Goal: Task Accomplishment & Management: Manage account settings

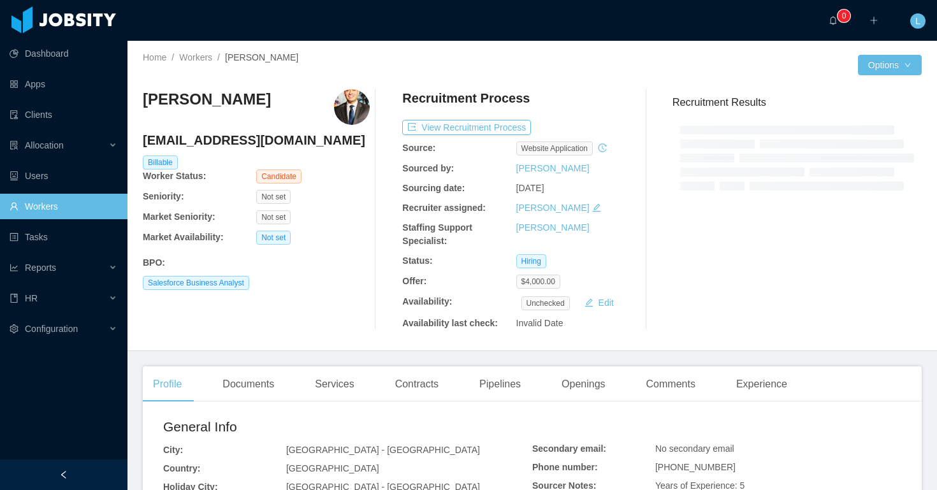
click at [257, 142] on h4 "[EMAIL_ADDRESS][DOMAIN_NAME]" at bounding box center [256, 140] width 227 height 18
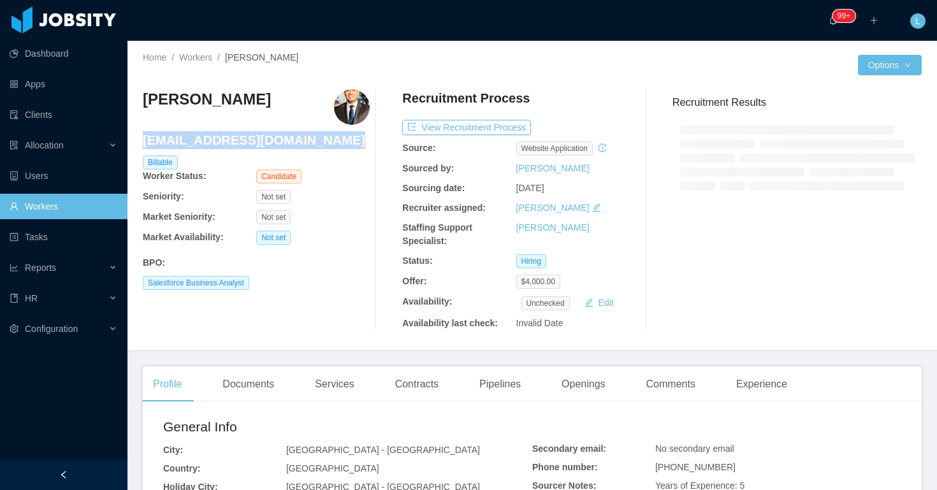
click at [257, 142] on h4 "[EMAIL_ADDRESS][DOMAIN_NAME]" at bounding box center [256, 140] width 227 height 18
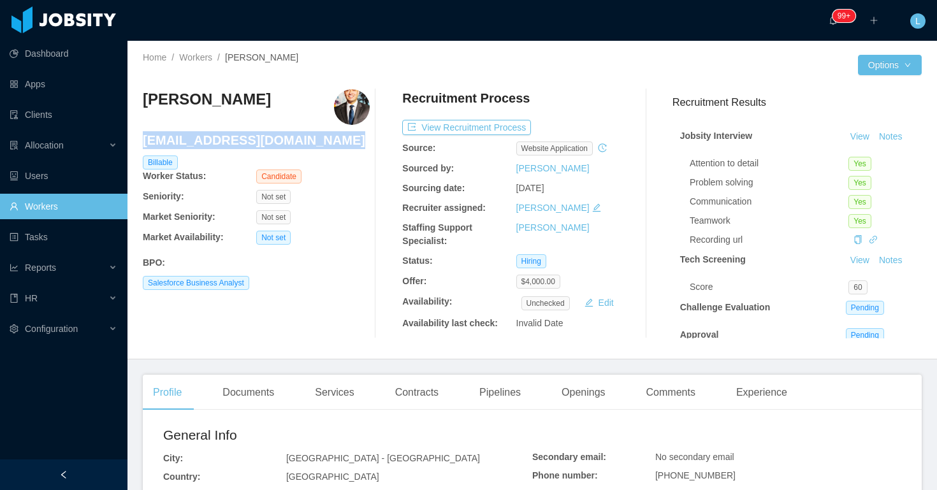
copy h4 "[EMAIL_ADDRESS][DOMAIN_NAME]"
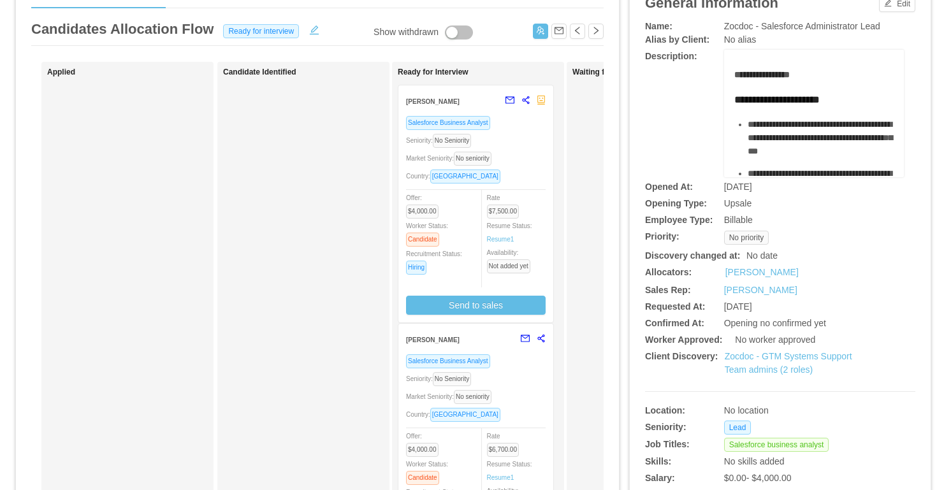
scroll to position [75, 0]
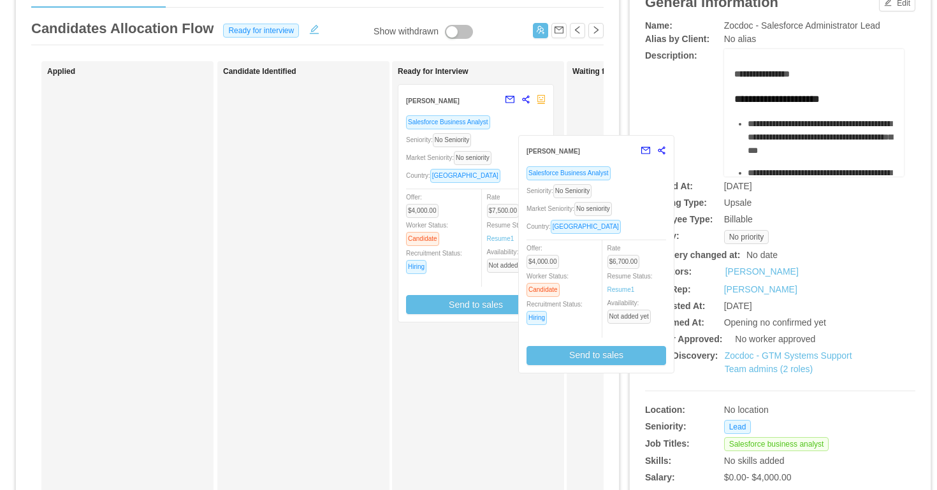
drag, startPoint x: 500, startPoint y: 385, endPoint x: 542, endPoint y: 213, distance: 176.5
click at [620, 196] on div "**********" at bounding box center [468, 406] width 906 height 910
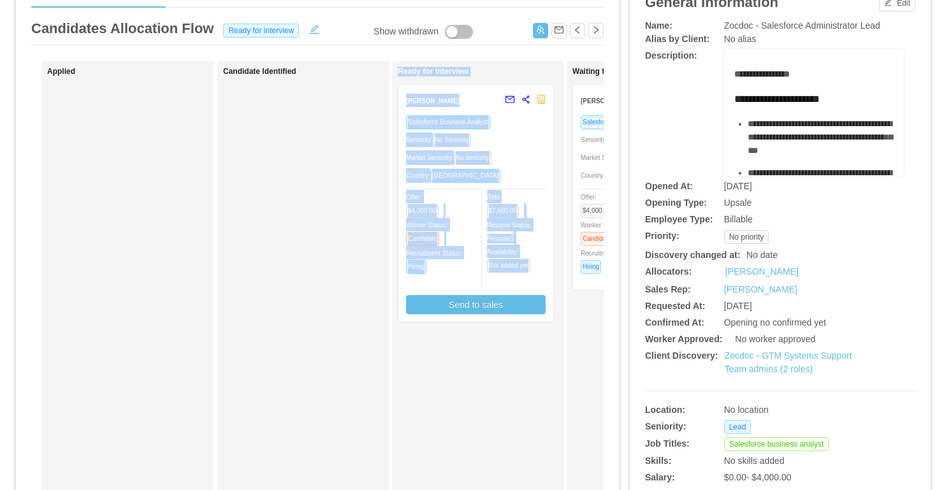
drag, startPoint x: 542, startPoint y: 372, endPoint x: 329, endPoint y: 328, distance: 217.3
click at [335, 331] on div "Applied Candidate Identified Ready for Interview Ivan Real Salesforce Business …" at bounding box center [317, 384] width 572 height 647
drag, startPoint x: 577, startPoint y: 332, endPoint x: 825, endPoint y: 298, distance: 250.8
click at [827, 308] on div "**********" at bounding box center [468, 406] width 906 height 910
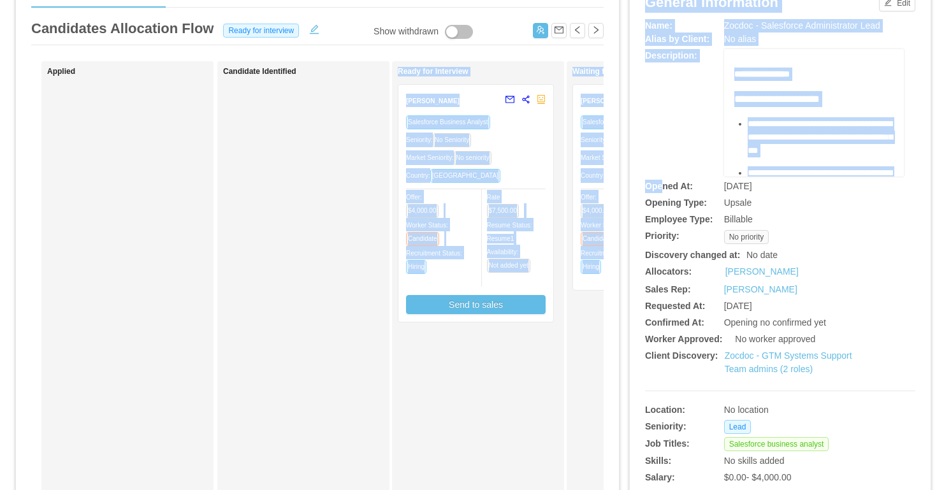
scroll to position [0, 681]
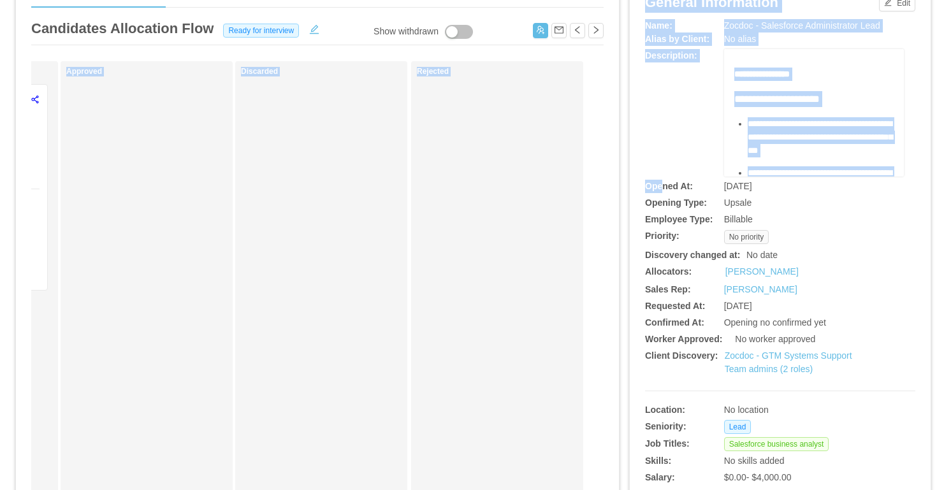
drag, startPoint x: 352, startPoint y: 190, endPoint x: 825, endPoint y: 187, distance: 472.2
click at [825, 187] on div "**********" at bounding box center [468, 406] width 906 height 910
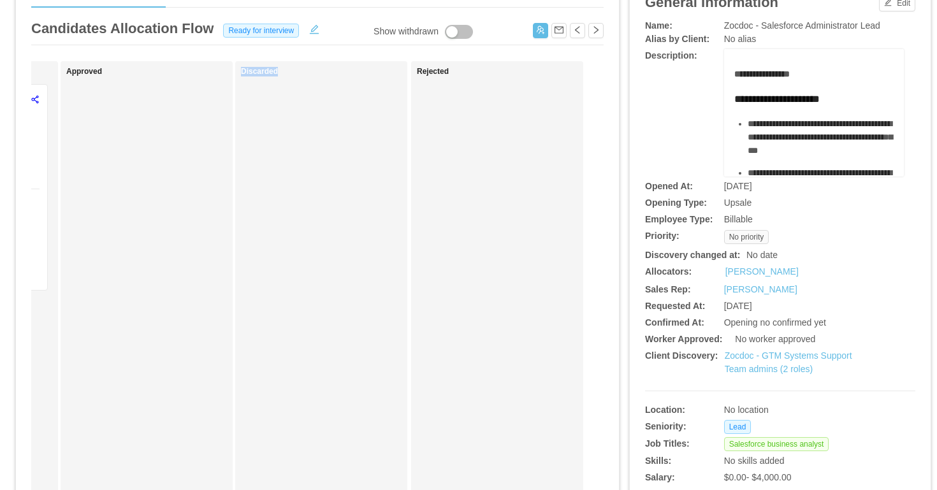
drag, startPoint x: 245, startPoint y: 182, endPoint x: 57, endPoint y: 175, distance: 187.5
click at [61, 175] on div "Applied Candidate Identified Ready for Interview Ivan Real Salesforce Business …" at bounding box center [317, 384] width 572 height 647
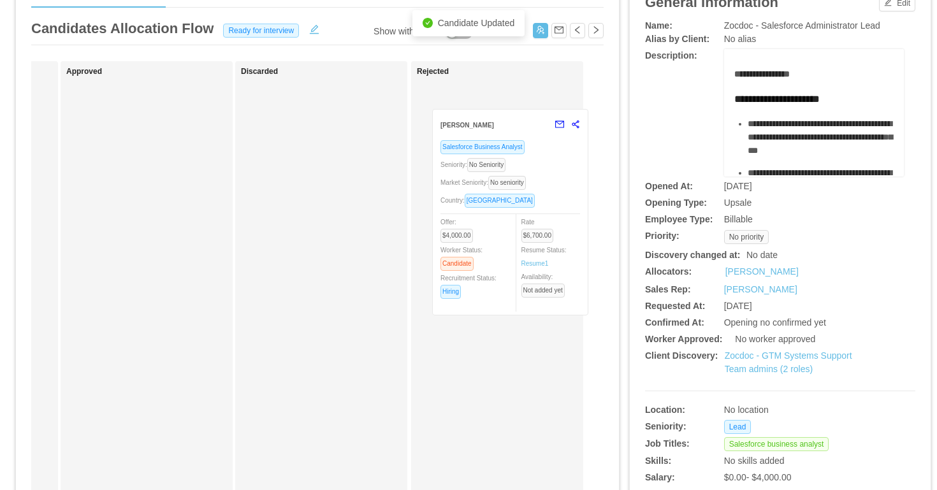
drag, startPoint x: 47, startPoint y: 172, endPoint x: 571, endPoint y: 194, distance: 525.0
click at [593, 196] on div "Applied Candidate Identified Ready for Interview Ivan Real Salesforce Business …" at bounding box center [317, 384] width 572 height 647
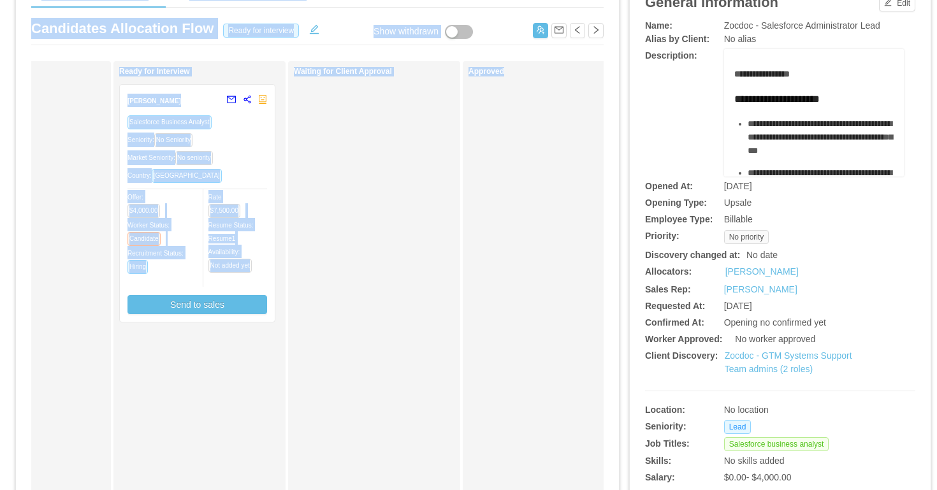
scroll to position [0, 15]
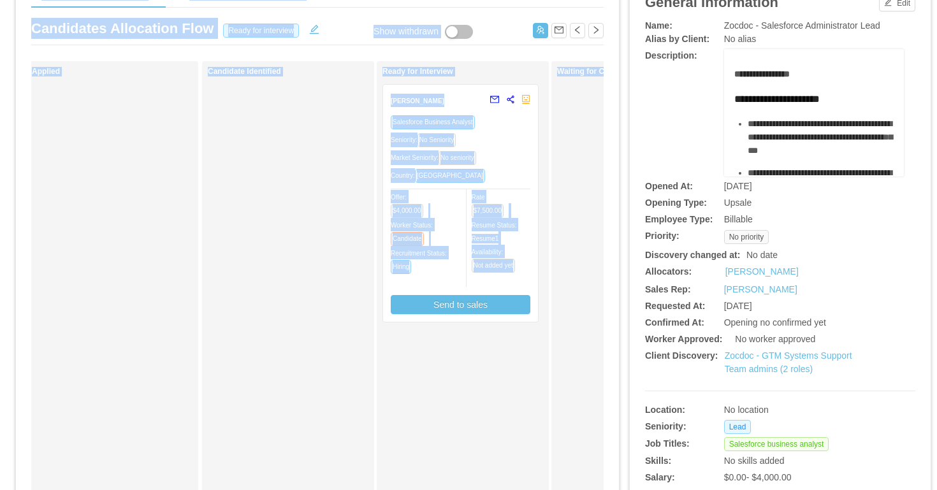
drag, startPoint x: 121, startPoint y: 207, endPoint x: 31, endPoint y: 203, distance: 89.9
click at [0, 212] on div "**********" at bounding box center [468, 406] width 937 height 941
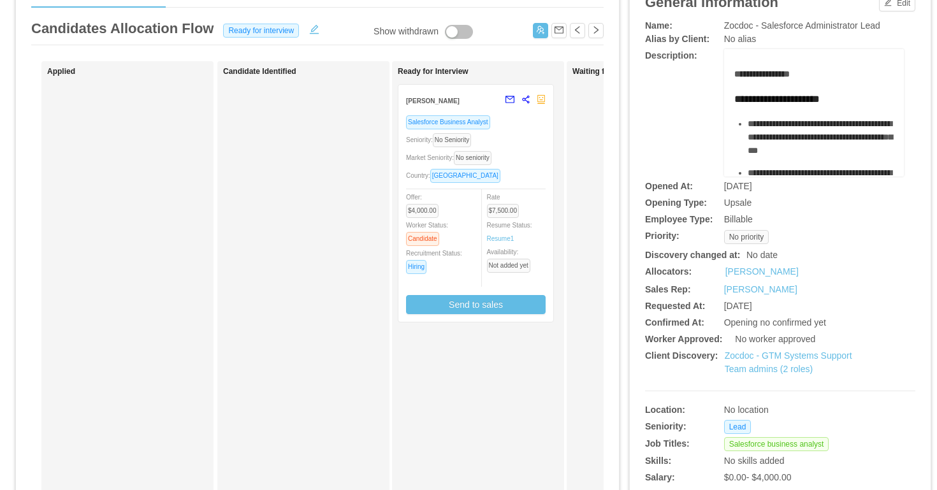
click at [259, 190] on div "Candidate Identified" at bounding box center [312, 380] width 178 height 626
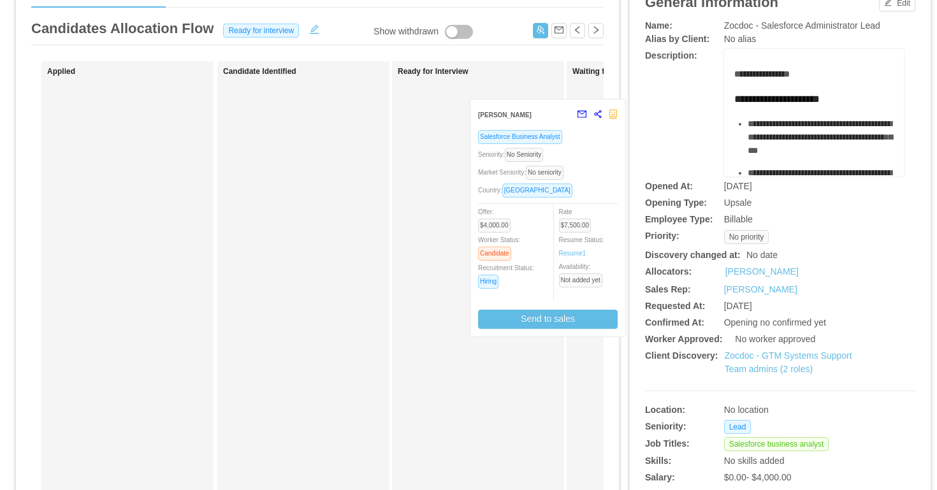
drag, startPoint x: 518, startPoint y: 150, endPoint x: 610, endPoint y: 166, distance: 93.1
click at [609, 168] on div "Candidates Allocation Flow Candidates Recruitment Flow Candidates Allocation Fl…" at bounding box center [317, 344] width 603 height 760
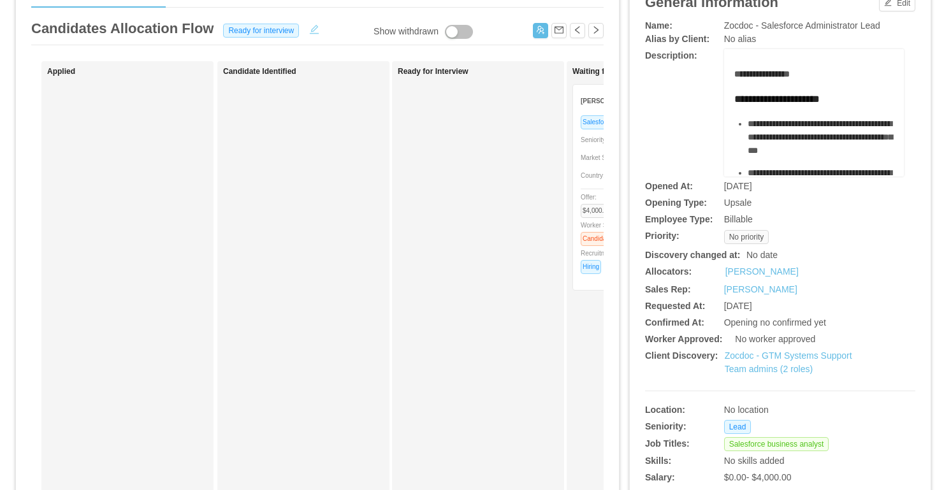
click at [305, 27] on button "button" at bounding box center [314, 28] width 20 height 13
click at [287, 36] on div "Ready for interview" at bounding box center [263, 30] width 82 height 14
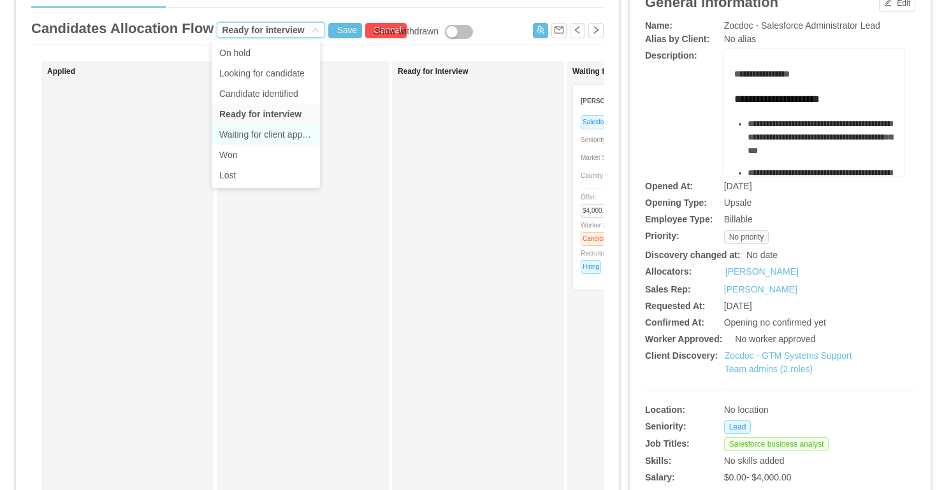
click at [258, 130] on li "Waiting for client approval" at bounding box center [266, 134] width 108 height 20
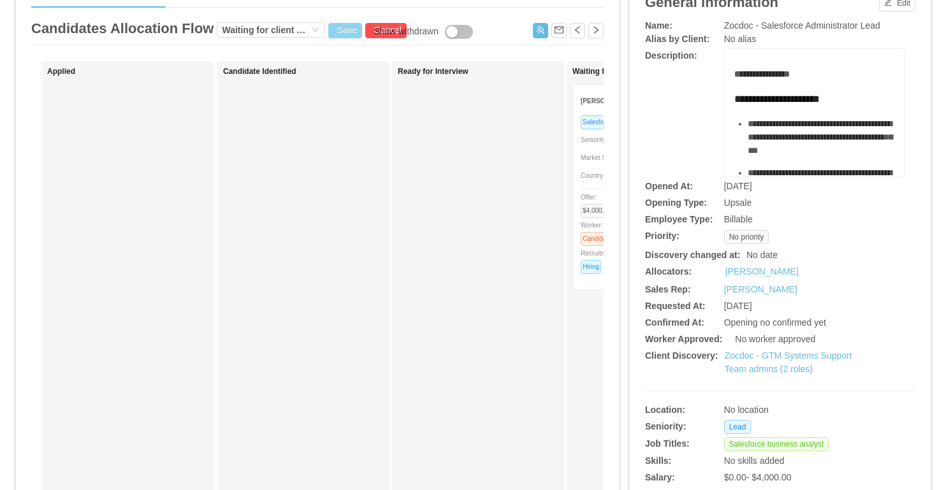
click at [345, 32] on button "Save" at bounding box center [345, 30] width 34 height 15
drag, startPoint x: 373, startPoint y: 87, endPoint x: 600, endPoint y: 39, distance: 231.4
click at [373, 87] on button "Update" at bounding box center [363, 85] width 39 height 15
click at [591, 100] on strong "[PERSON_NAME]" at bounding box center [608, 101] width 54 height 7
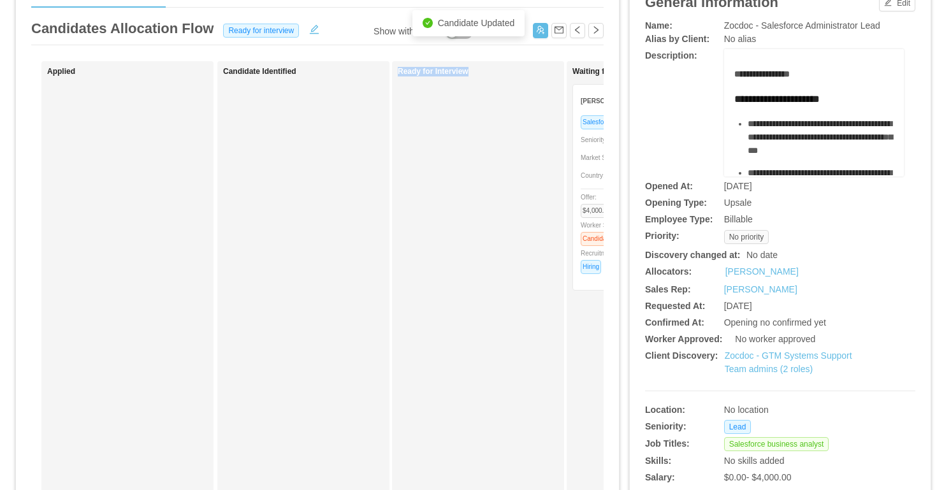
drag, startPoint x: 489, startPoint y: 191, endPoint x: 385, endPoint y: 168, distance: 106.9
click at [385, 168] on div "Applied Candidate Identified Ready for Interview Waiting for Client Approval Iv…" at bounding box center [317, 384] width 572 height 647
click at [589, 163] on div "Market Seniority: No seniority" at bounding box center [651, 157] width 140 height 15
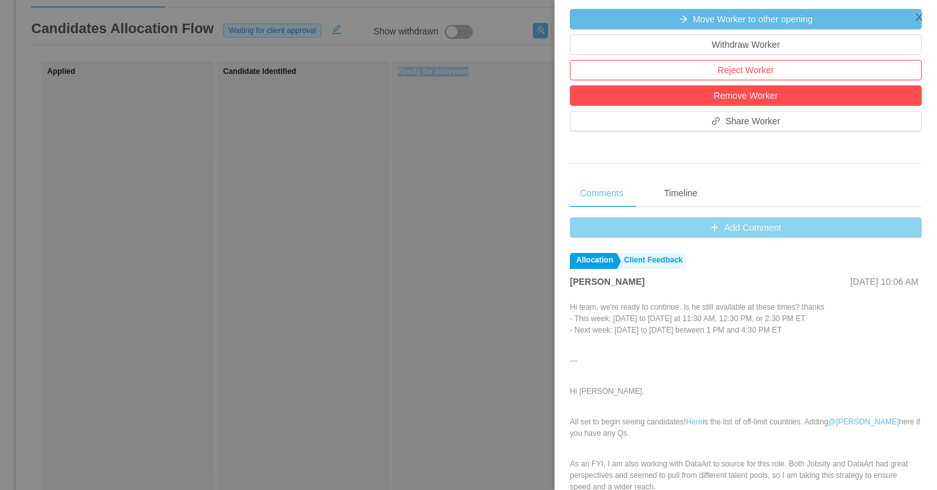
scroll to position [373, 0]
click at [702, 229] on button "Add Comment" at bounding box center [746, 227] width 352 height 20
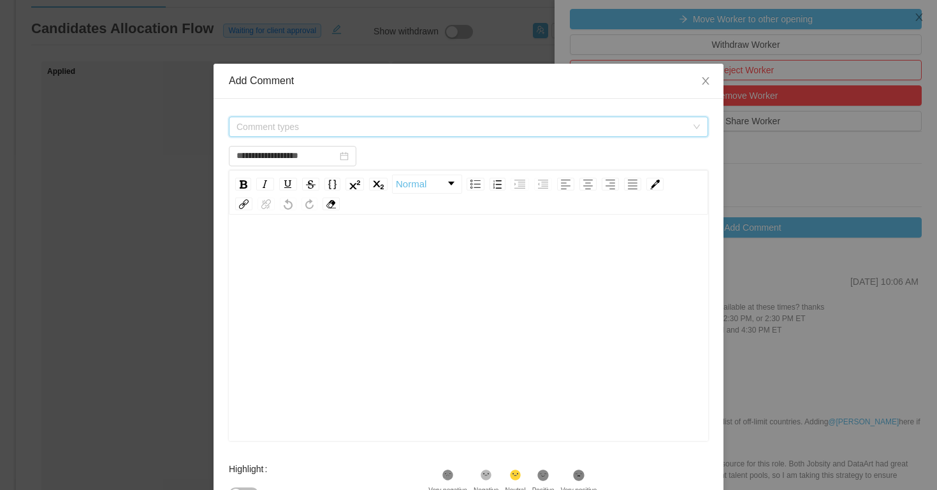
click at [400, 119] on span "Comment types" at bounding box center [464, 126] width 456 height 19
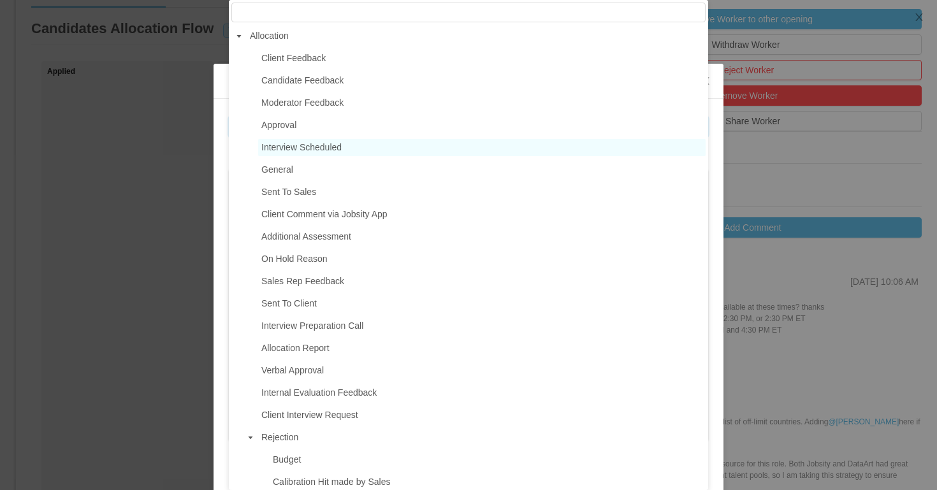
click at [317, 146] on span "Interview Scheduled" at bounding box center [301, 147] width 80 height 10
type input "**********"
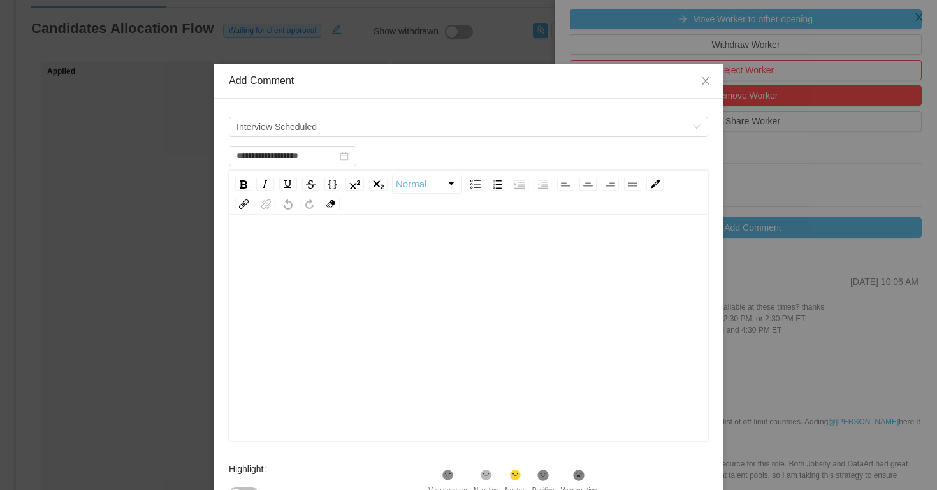
click at [318, 264] on div "rdw-editor" at bounding box center [468, 347] width 459 height 223
click at [287, 251] on span "**********" at bounding box center [297, 249] width 116 height 9
click at [291, 249] on span "**********" at bounding box center [297, 249] width 116 height 9
drag, startPoint x: 280, startPoint y: 253, endPoint x: 339, endPoint y: 241, distance: 60.5
click at [339, 241] on div "**********" at bounding box center [468, 248] width 459 height 25
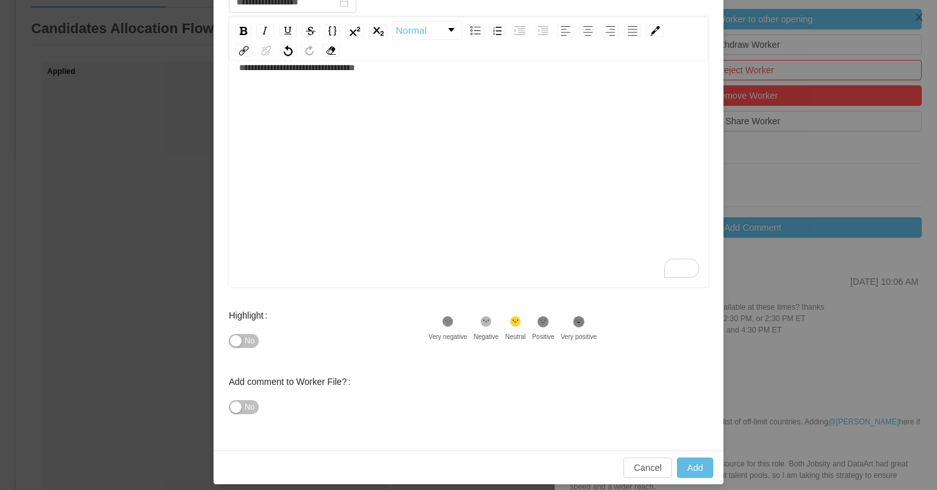
scroll to position [163, 0]
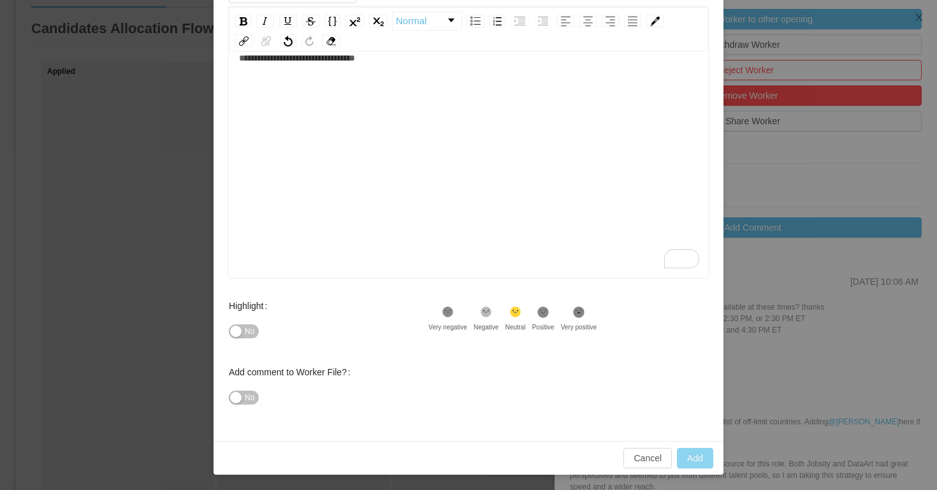
type input "**********"
click at [693, 448] on button "Add" at bounding box center [695, 458] width 36 height 20
